Goal: Information Seeking & Learning: Check status

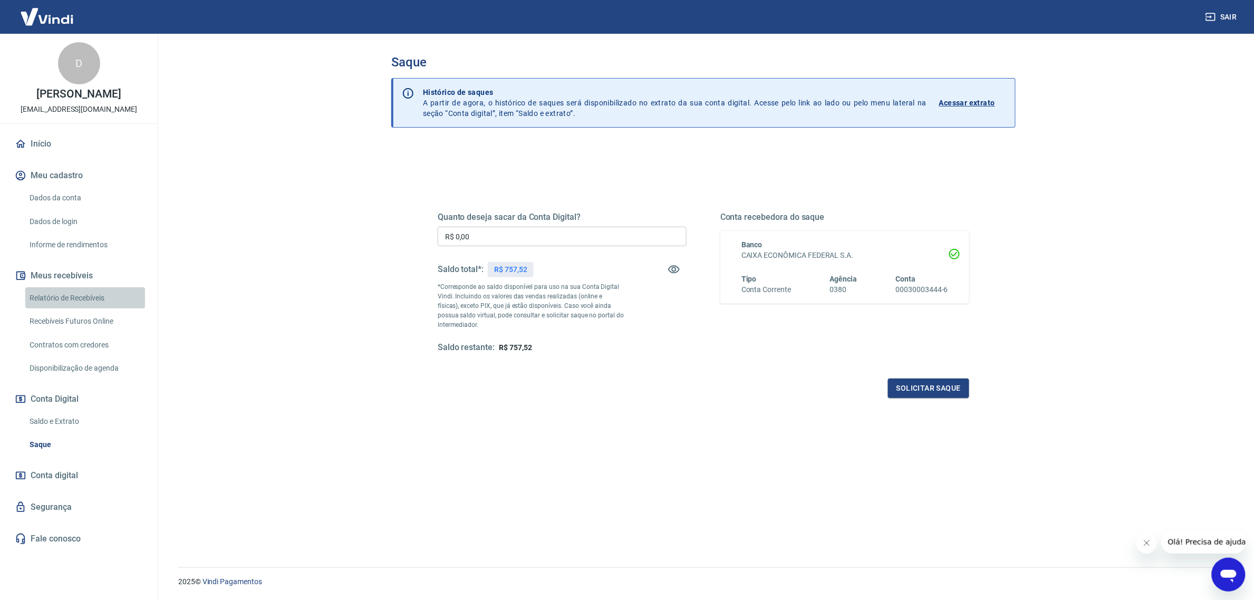
click at [45, 299] on link "Relatório de Recebíveis" at bounding box center [85, 299] width 120 height 22
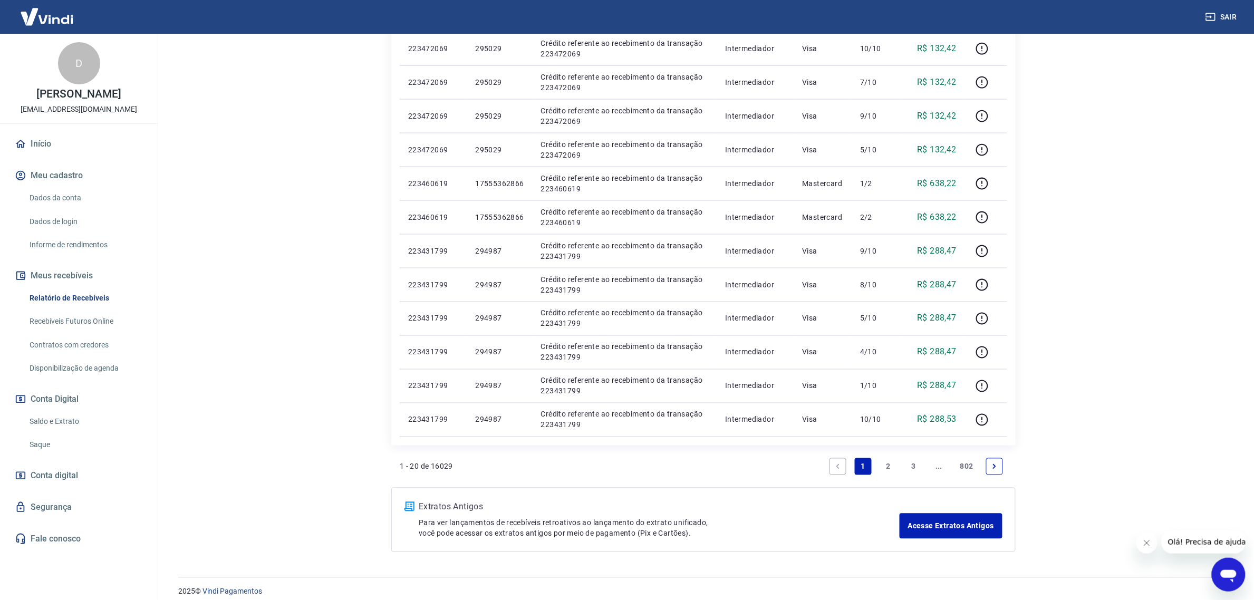
scroll to position [550, 0]
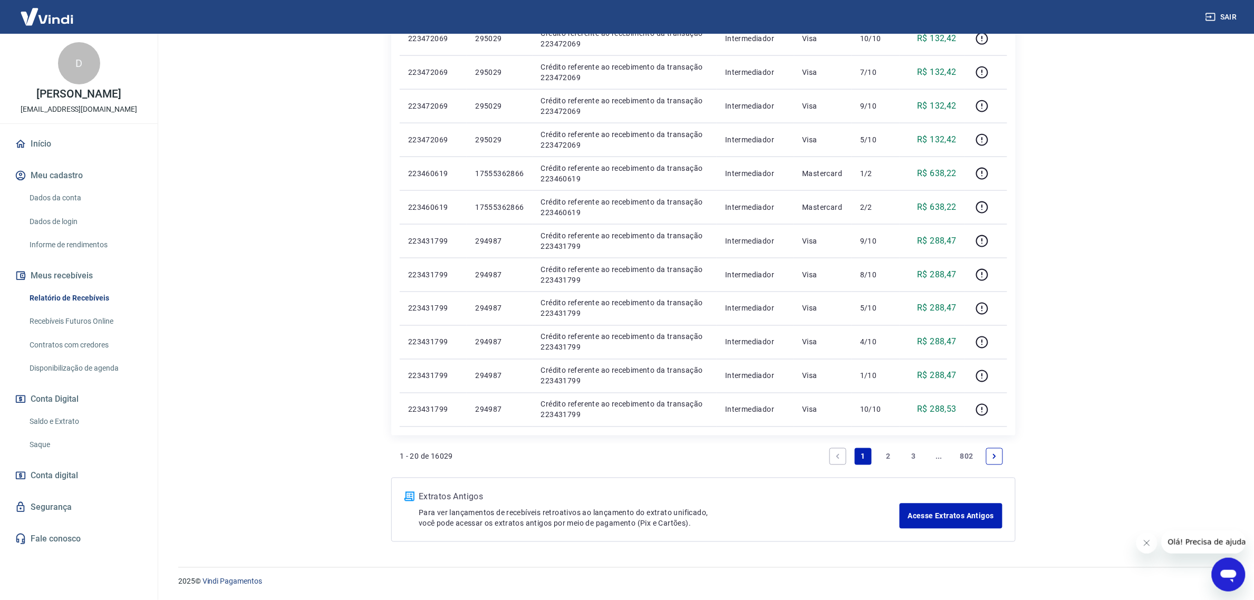
click at [887, 453] on link "2" at bounding box center [888, 456] width 17 height 17
